Goal: Obtain resource: Obtain resource

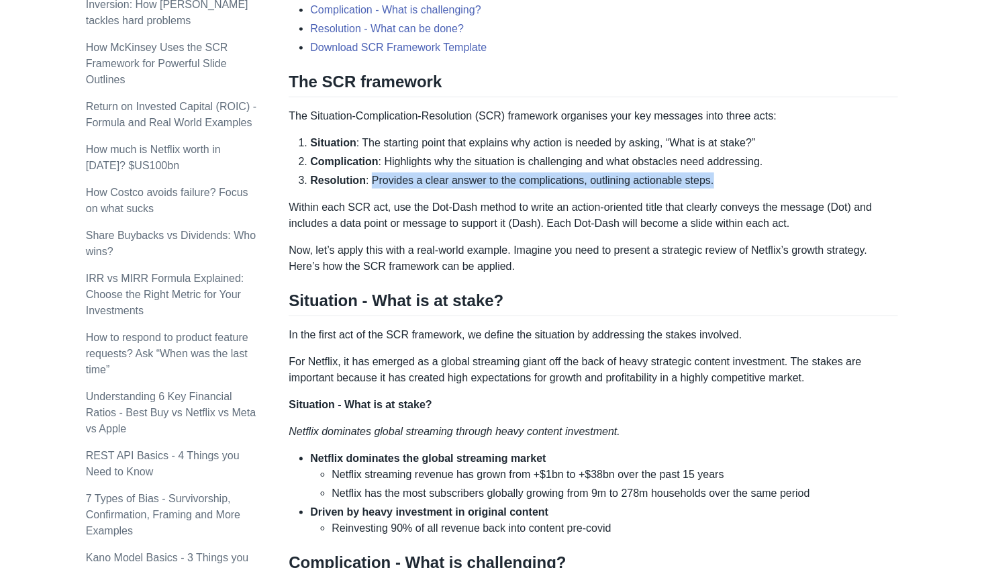
scroll to position [607, 0]
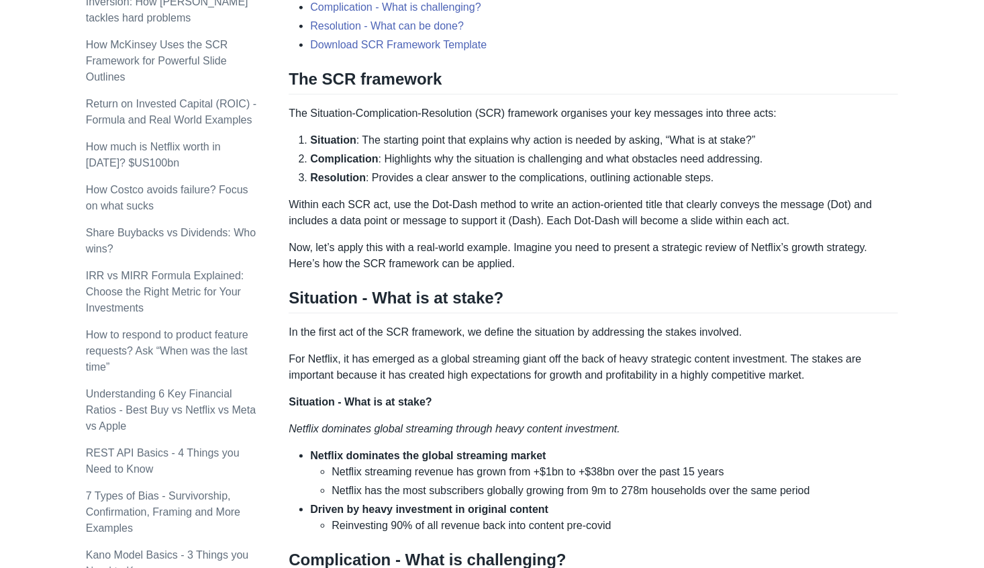
click at [821, 216] on p "Within each SCR act, use the Dot-Dash method to write an action-oriented title …" at bounding box center [593, 213] width 609 height 32
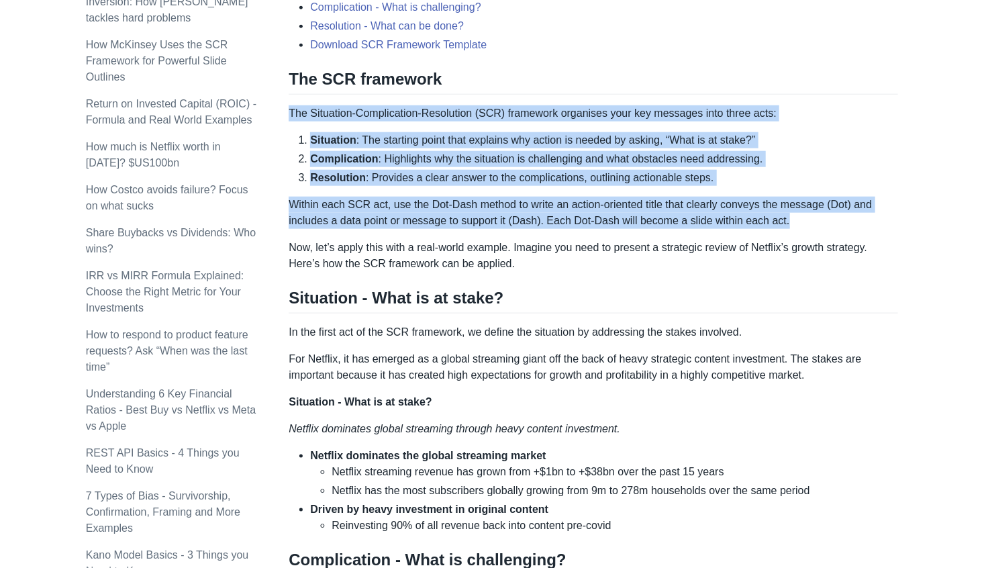
drag, startPoint x: 790, startPoint y: 219, endPoint x: 290, endPoint y: 109, distance: 512.0
click at [290, 109] on div "Top consulting firms like McKinsey use the SCR (Situation-Complication-Resoluti…" at bounding box center [593, 494] width 609 height 1728
copy div "The Situation-Complication-Resolution (SCR) framework organises your key messag…"
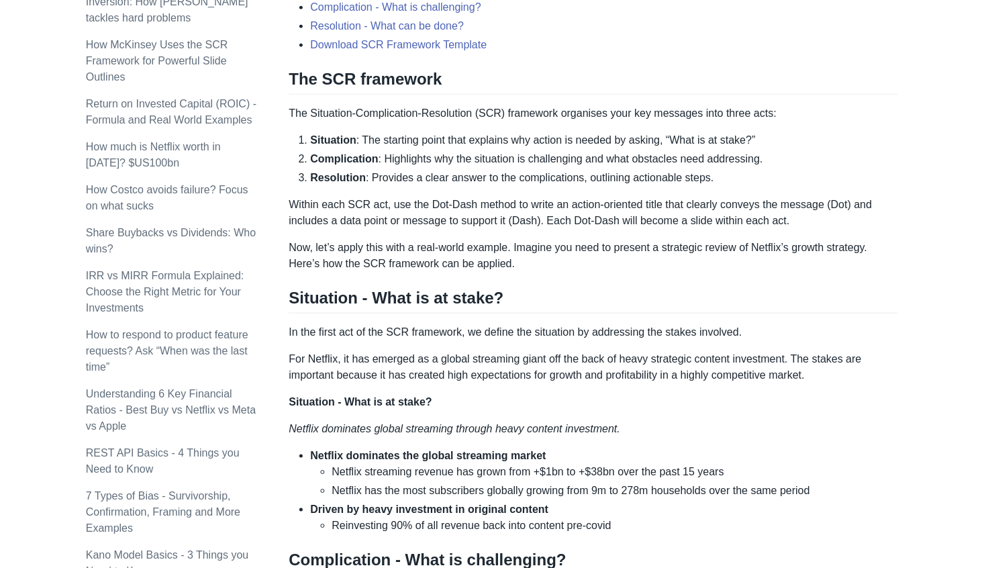
click at [598, 287] on div "Top consulting firms like McKinsey use the SCR (Situation-Complication-Resoluti…" at bounding box center [593, 494] width 609 height 1728
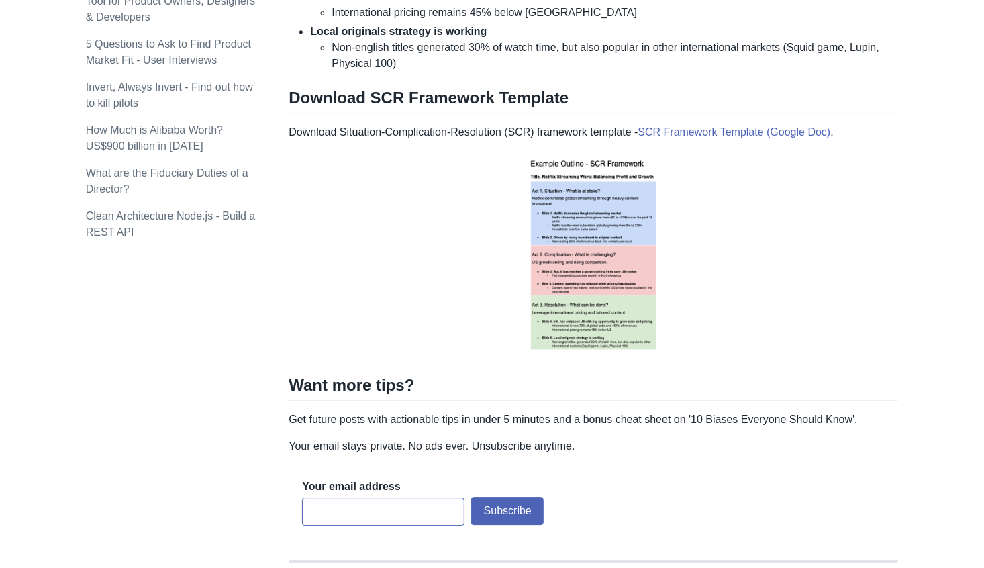
scroll to position [1610, 0]
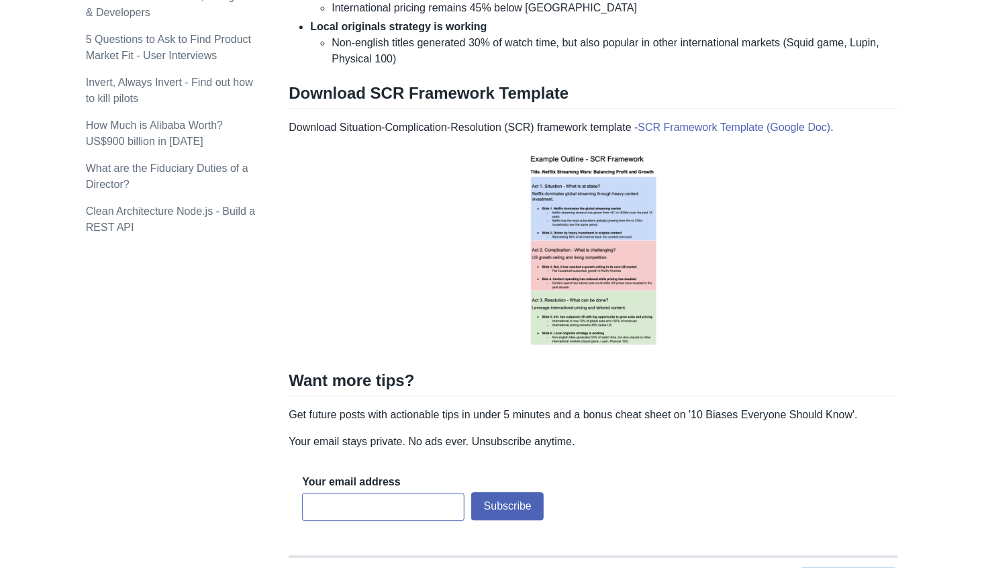
click at [622, 275] on img at bounding box center [593, 250] width 172 height 208
click at [578, 179] on img at bounding box center [593, 250] width 172 height 208
click at [686, 121] on link "SCR Framework Template (Google Doc)" at bounding box center [734, 126] width 193 height 11
click at [609, 278] on img at bounding box center [593, 250] width 172 height 208
click at [639, 248] on img at bounding box center [593, 250] width 172 height 208
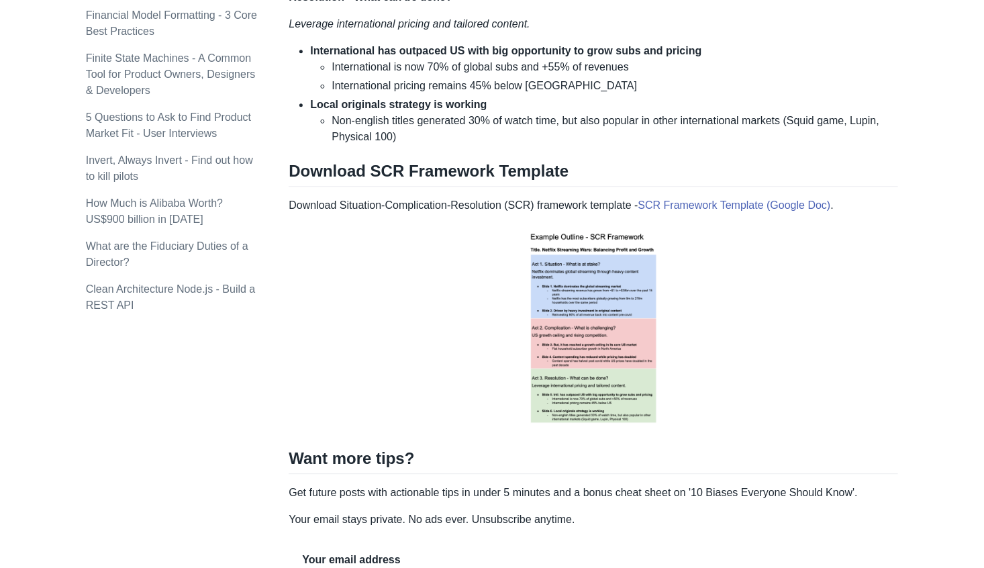
scroll to position [1390, 0]
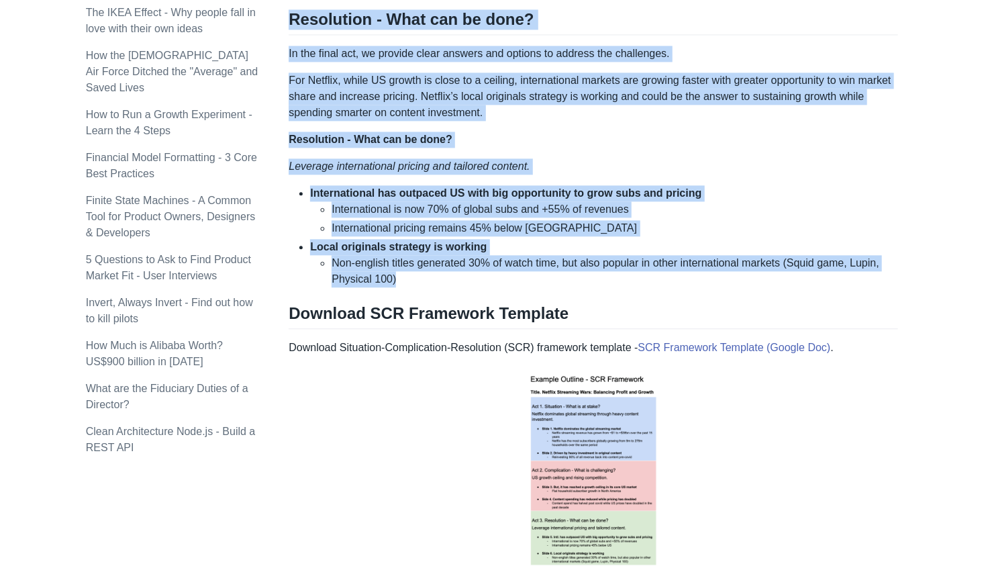
drag, startPoint x: 291, startPoint y: 73, endPoint x: 742, endPoint y: 275, distance: 494.1
copy div "Situation - What is at stake? In the first act of the SCR framework, we define …"
